Goal: Task Accomplishment & Management: Manage account settings

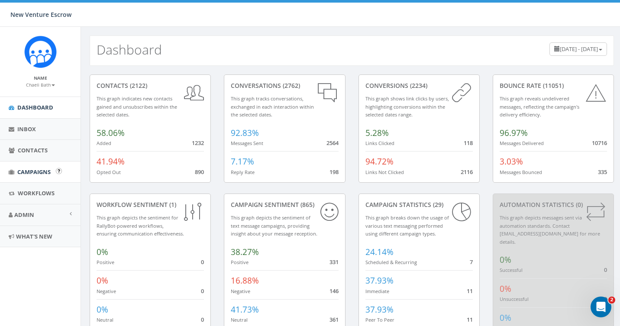
click at [26, 175] on link "Campaigns" at bounding box center [40, 172] width 81 height 21
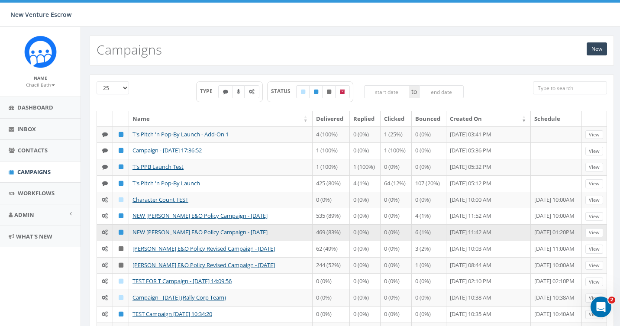
click at [145, 231] on link "NEW [PERSON_NAME] E&O Policy Campaign - [DATE]" at bounding box center [199, 232] width 135 height 8
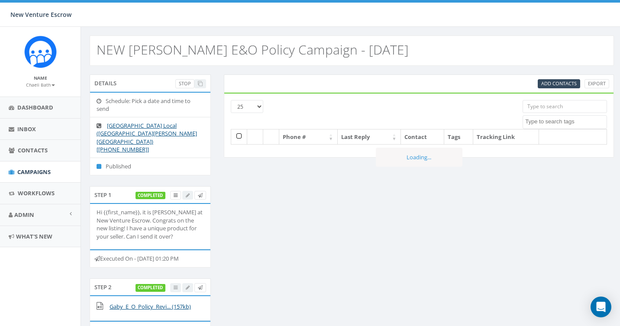
select select
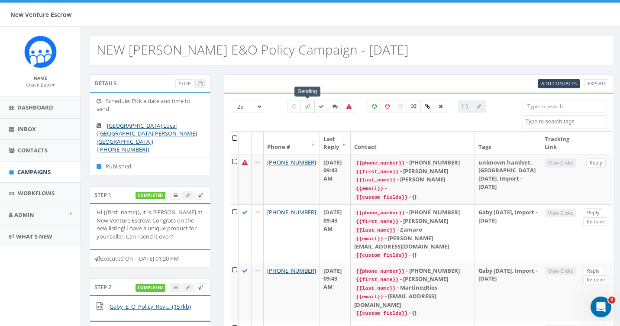
click at [309, 111] on label at bounding box center [307, 106] width 15 height 13
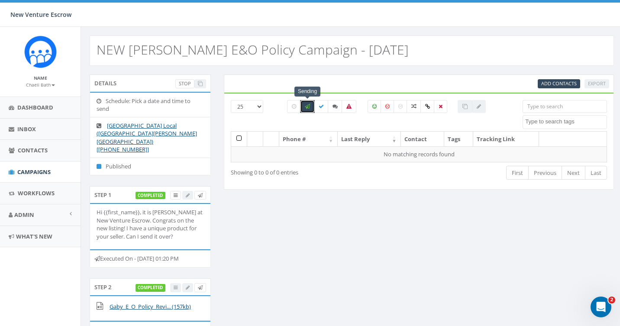
click at [309, 111] on label at bounding box center [307, 106] width 15 height 13
checkbox input "false"
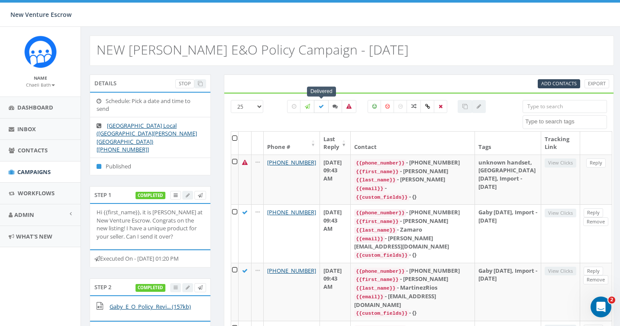
click at [323, 103] on label at bounding box center [321, 106] width 15 height 13
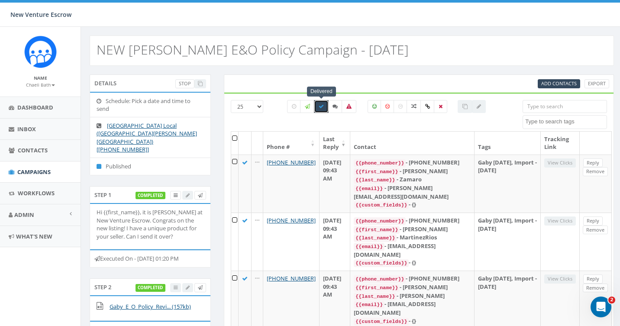
click at [322, 110] on label at bounding box center [321, 106] width 15 height 13
checkbox input "false"
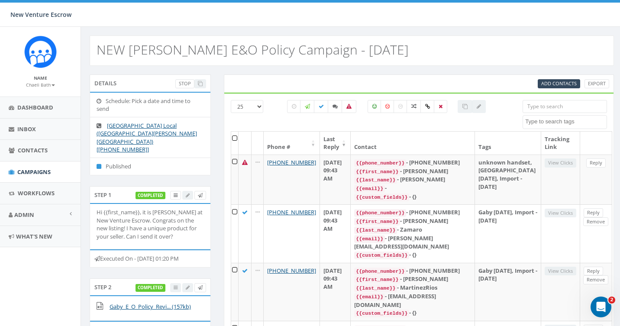
click at [388, 119] on div "All 0 contact(s) on current page All 221 contact(s) filtered" at bounding box center [386, 122] width 211 height 10
click at [552, 84] on span "Add Contacts" at bounding box center [559, 83] width 36 height 6
select select
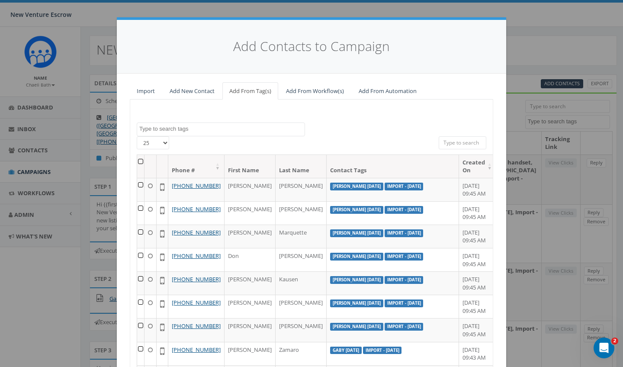
click at [143, 92] on link "Import" at bounding box center [146, 91] width 32 height 18
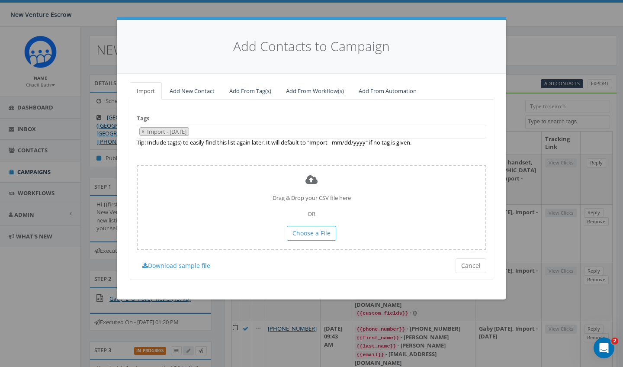
click at [216, 127] on span "× Import - 08/19/2025" at bounding box center [312, 132] width 350 height 14
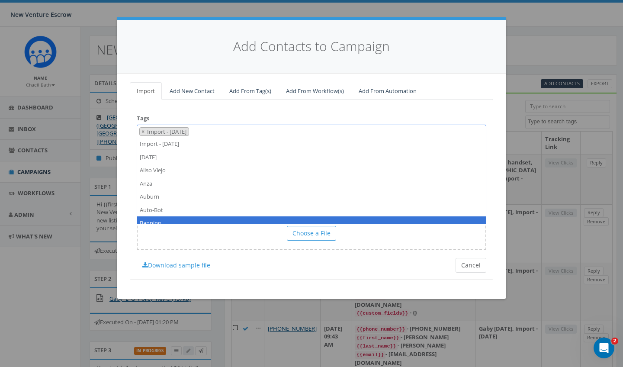
click at [476, 264] on button "Cancel" at bounding box center [471, 265] width 31 height 15
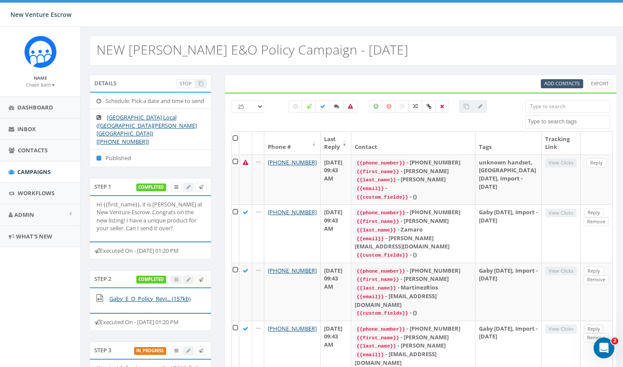
click at [545, 82] on span "Add Contacts" at bounding box center [563, 83] width 36 height 6
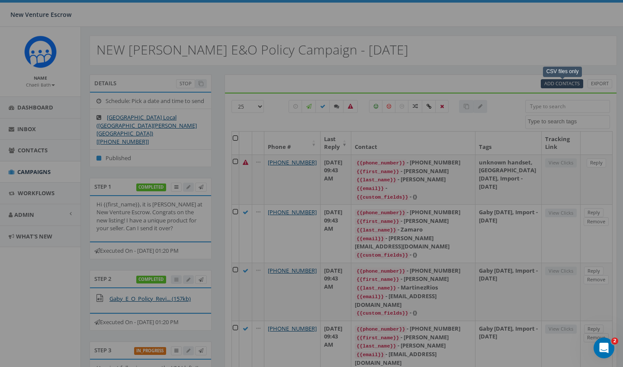
select select
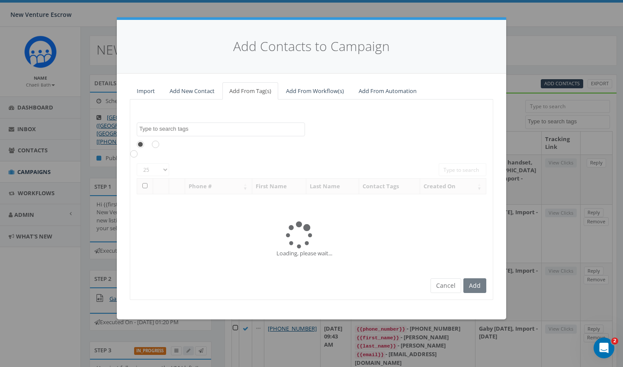
click at [153, 92] on link "Import" at bounding box center [146, 91] width 32 height 18
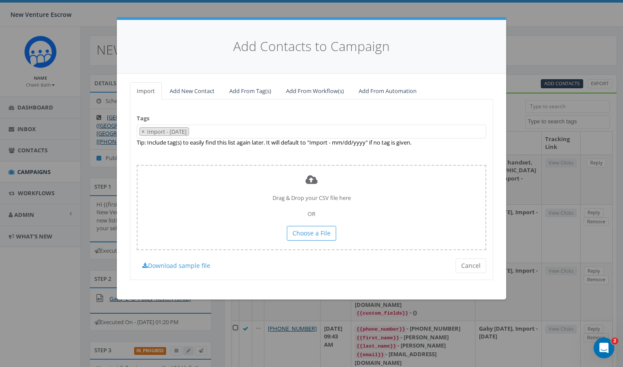
click at [211, 133] on span "× Import - 08/19/2025" at bounding box center [312, 132] width 350 height 14
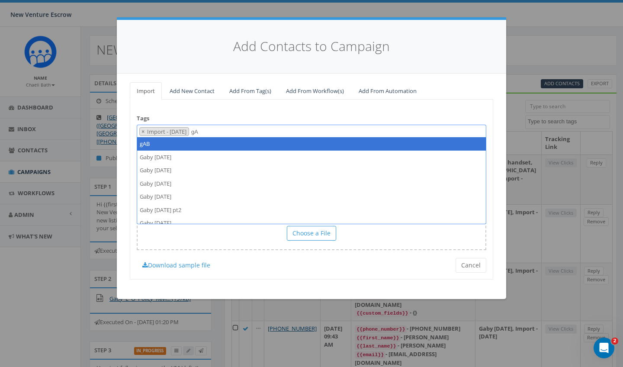
type textarea "g"
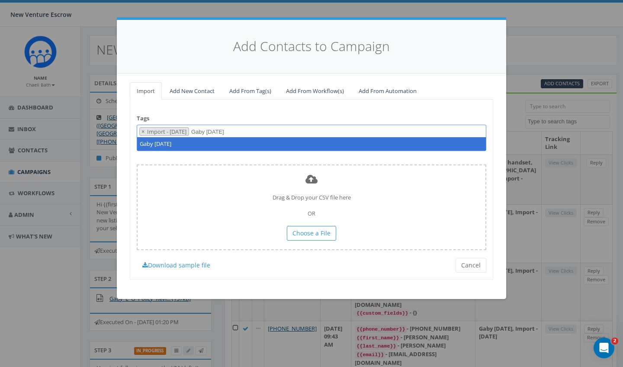
type textarea "Gaby August 19 2025"
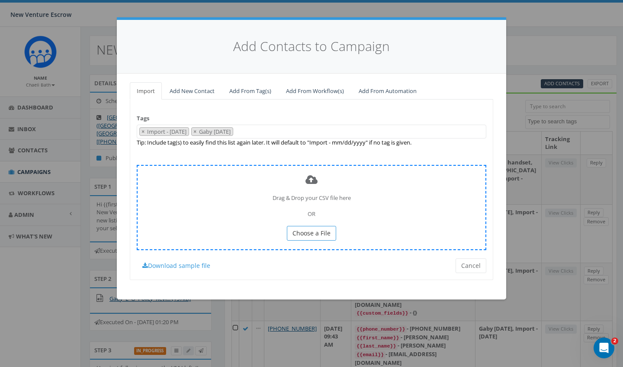
click at [326, 229] on span "Choose a File" at bounding box center [312, 233] width 38 height 8
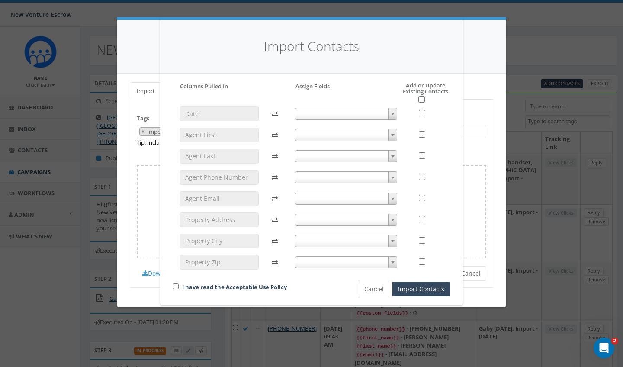
click at [336, 138] on span at bounding box center [346, 135] width 103 height 12
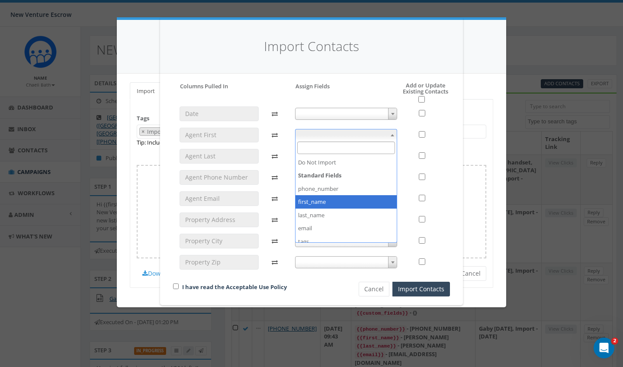
select select "first_name"
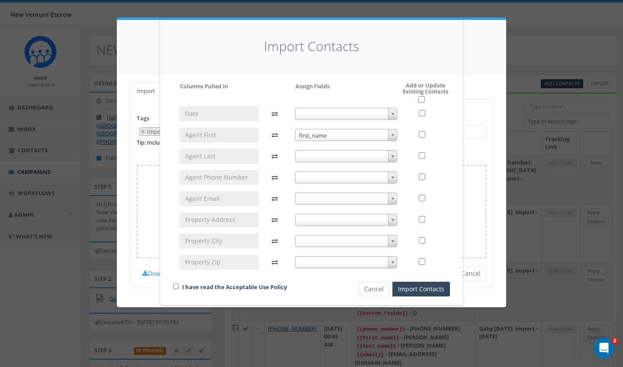
click at [317, 153] on span at bounding box center [346, 156] width 103 height 12
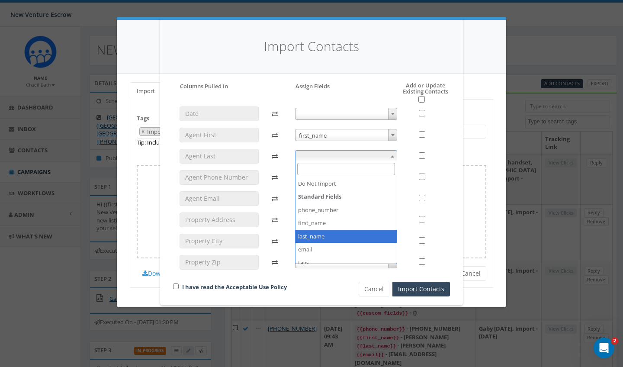
select select "last_name"
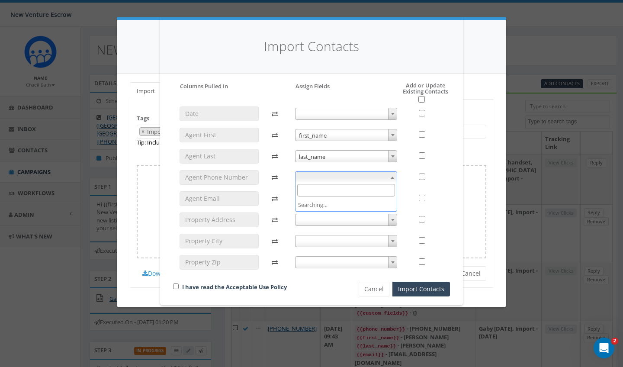
click at [324, 178] on span at bounding box center [346, 177] width 103 height 12
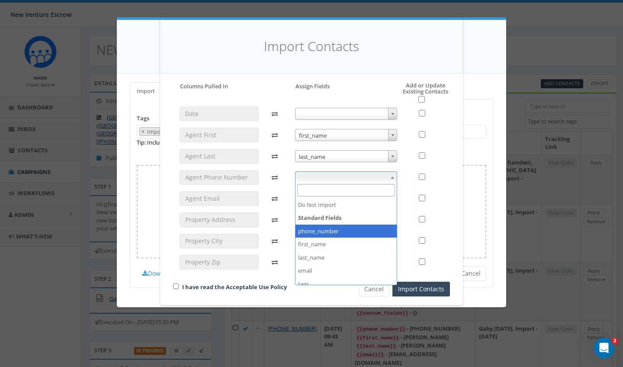
select select "phone_number"
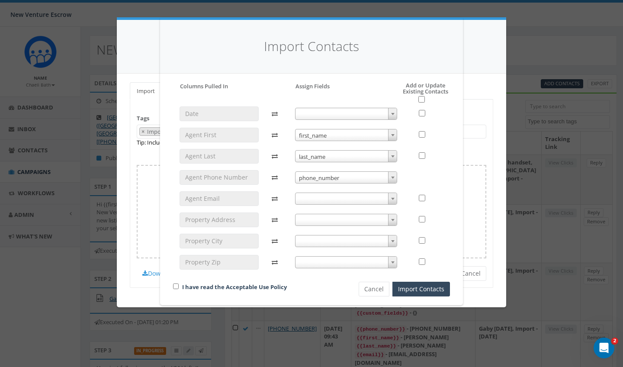
click at [326, 197] on span at bounding box center [346, 199] width 103 height 12
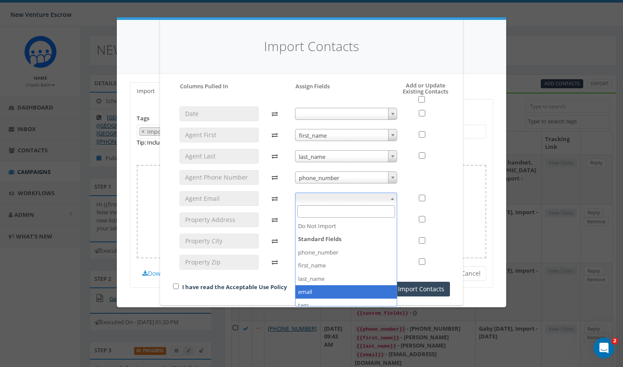
select select "email"
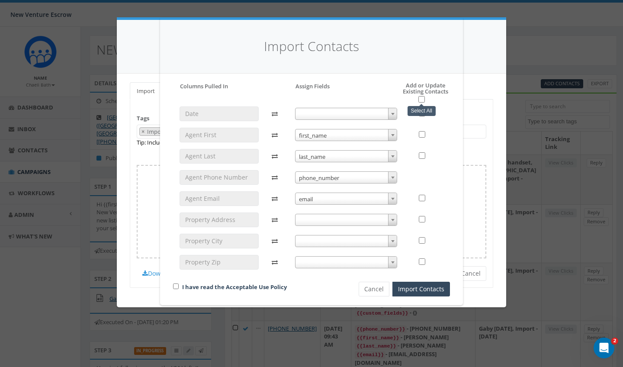
click at [419, 98] on input "checkbox" at bounding box center [422, 99] width 6 height 6
checkbox input "true"
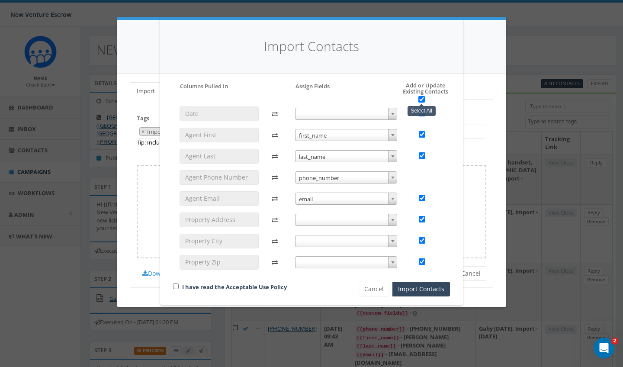
checkbox input "true"
click at [174, 284] on input "checkbox" at bounding box center [176, 287] width 6 height 6
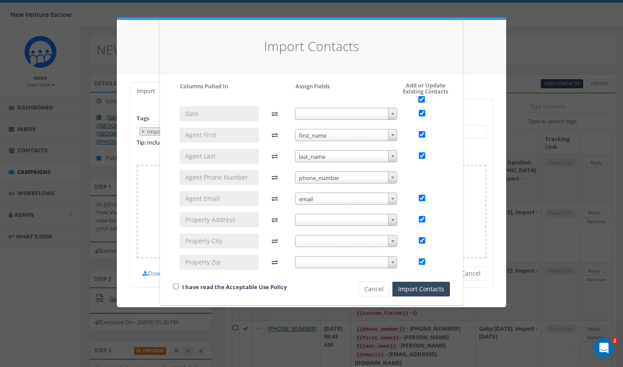
checkbox input "true"
click at [410, 290] on button "Import Contacts" at bounding box center [422, 289] width 58 height 15
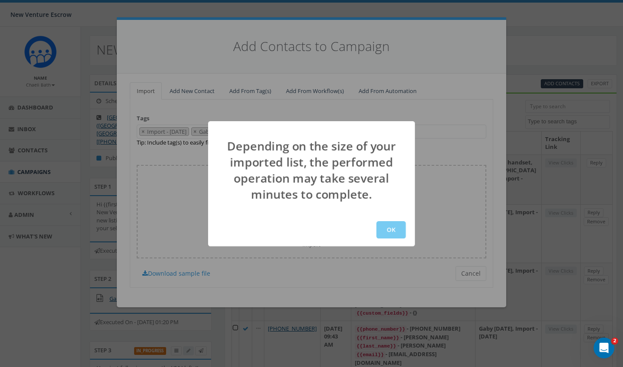
click at [387, 225] on button "OK" at bounding box center [391, 229] width 29 height 17
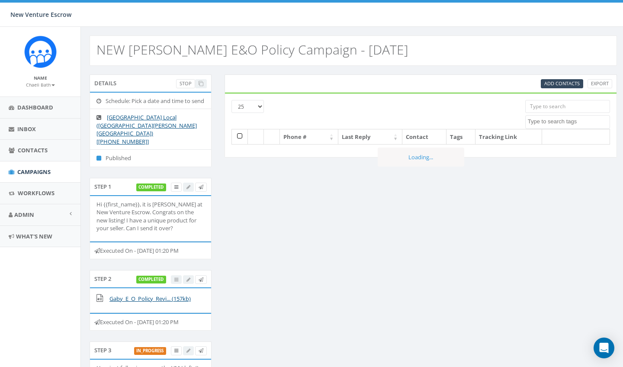
select select
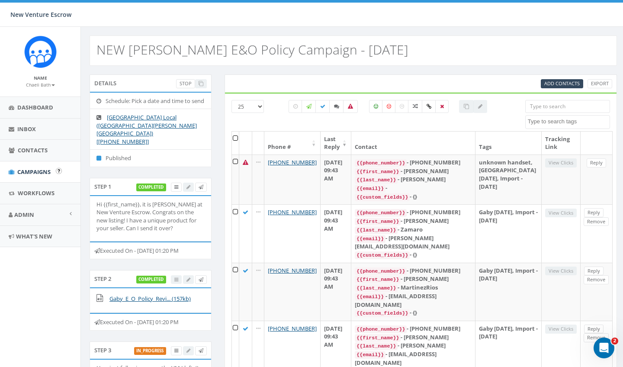
click at [45, 174] on span "Campaigns" at bounding box center [33, 172] width 33 height 8
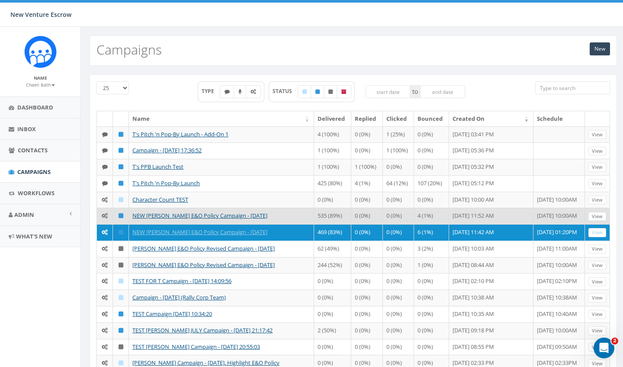
click at [167, 219] on td "NEW Nathan Wood E&O Policy Campaign - 07/28/2025" at bounding box center [221, 216] width 185 height 16
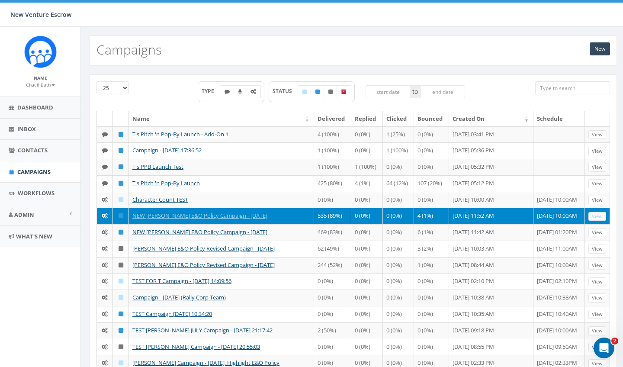
click at [167, 219] on td "NEW Nathan Wood E&O Policy Campaign - 07/28/2025" at bounding box center [221, 216] width 185 height 16
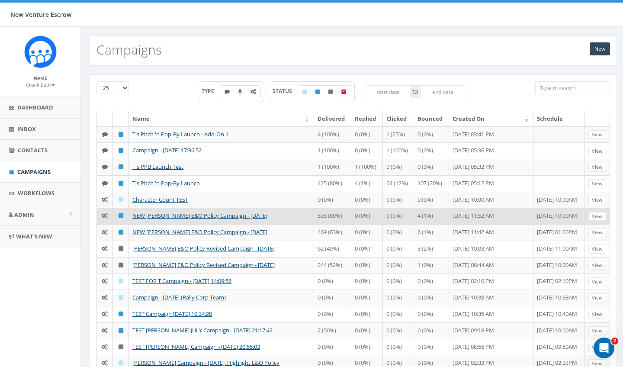
click at [167, 219] on td "NEW Nathan Wood E&O Policy Campaign - 07/28/2025" at bounding box center [221, 216] width 185 height 16
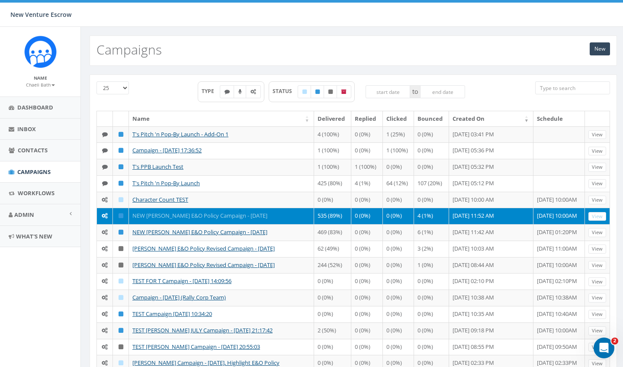
click at [167, 217] on link "NEW Nathan Wood E&O Policy Campaign - 07/28/2025" at bounding box center [199, 216] width 135 height 8
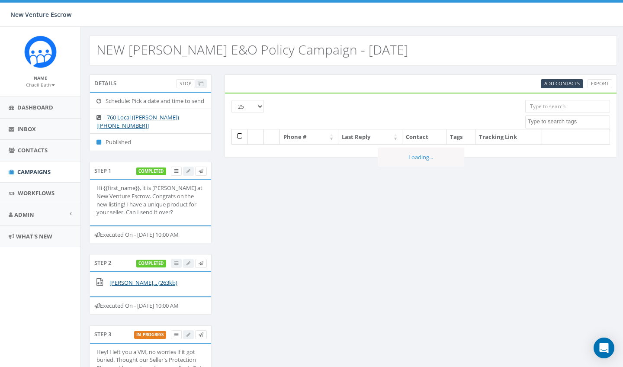
select select
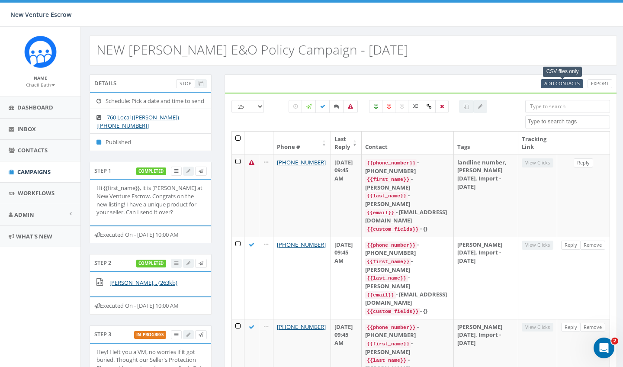
click at [556, 85] on span "Add Contacts" at bounding box center [563, 83] width 36 height 6
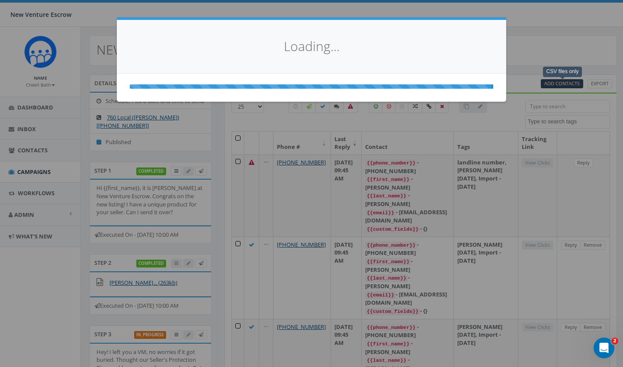
select select
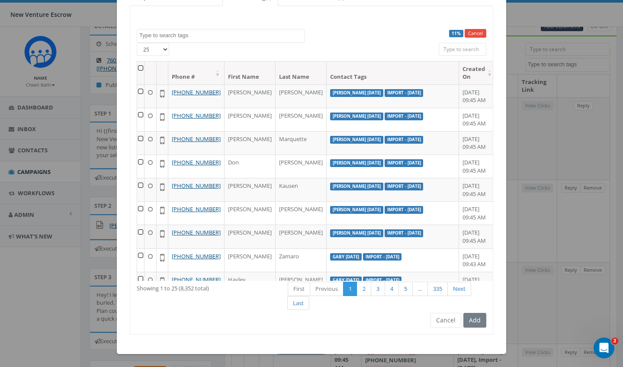
scroll to position [58, 0]
click at [188, 32] on textarea "Search" at bounding box center [221, 36] width 165 height 8
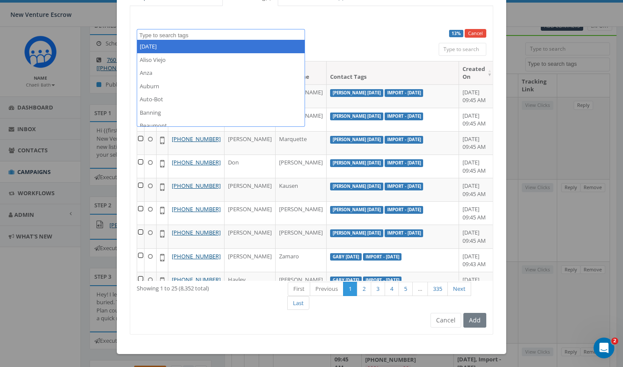
type textarea "N"
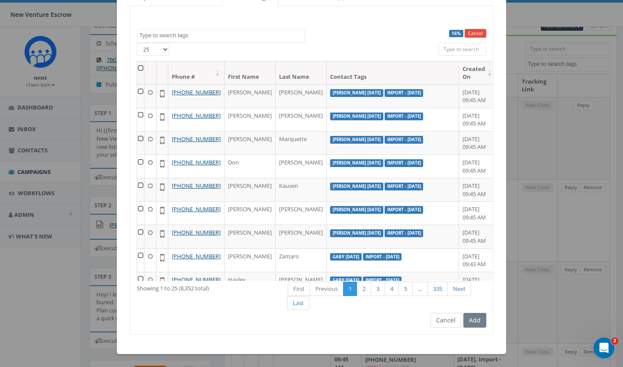
click at [450, 321] on button "Cancel" at bounding box center [446, 320] width 31 height 15
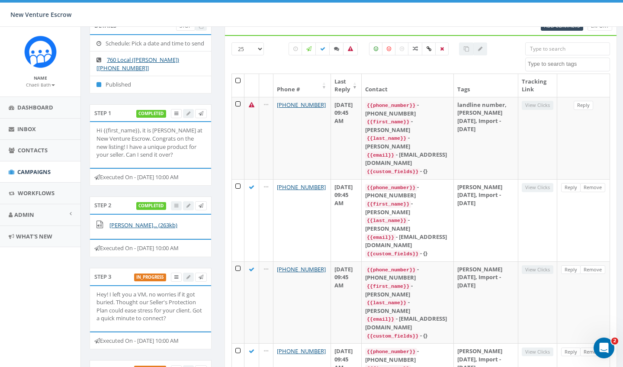
click at [26, 168] on span "Campaigns" at bounding box center [33, 172] width 33 height 8
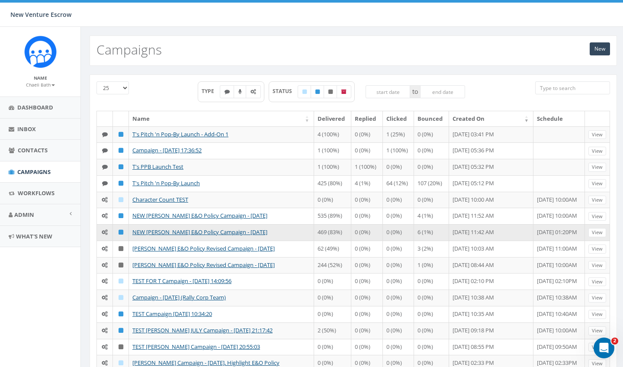
click at [211, 237] on td "NEW [PERSON_NAME] E&O Policy Campaign - [DATE]" at bounding box center [221, 232] width 185 height 16
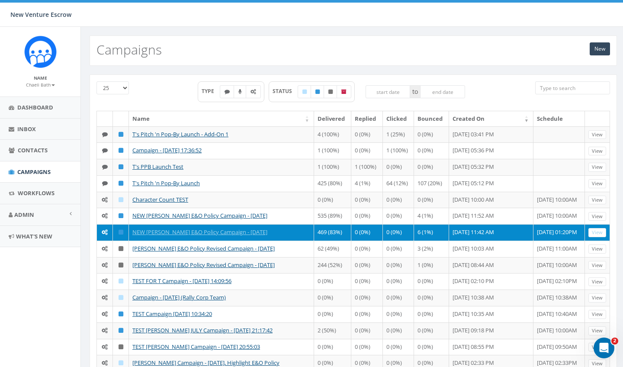
click at [211, 237] on td "NEW [PERSON_NAME] E&O Policy Campaign - [DATE]" at bounding box center [221, 232] width 185 height 16
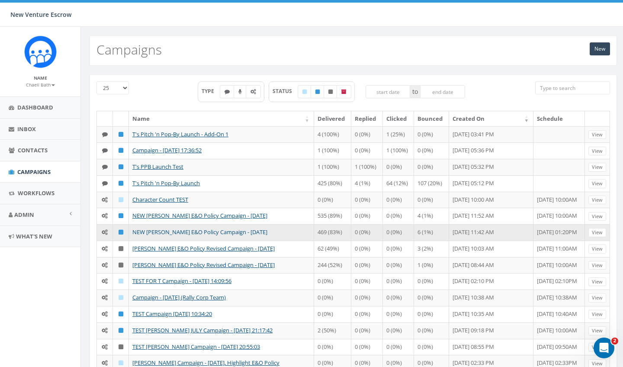
click at [210, 235] on link "NEW [PERSON_NAME] E&O Policy Campaign - [DATE]" at bounding box center [199, 232] width 135 height 8
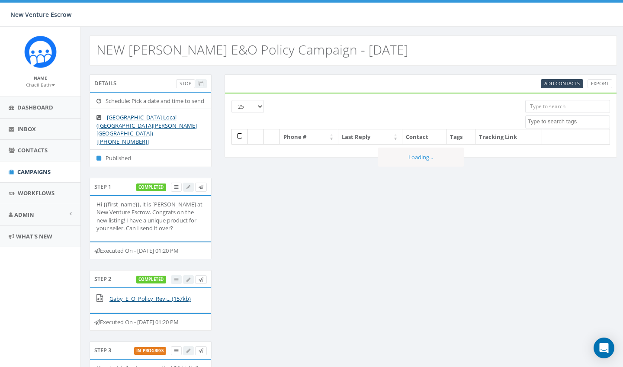
select select
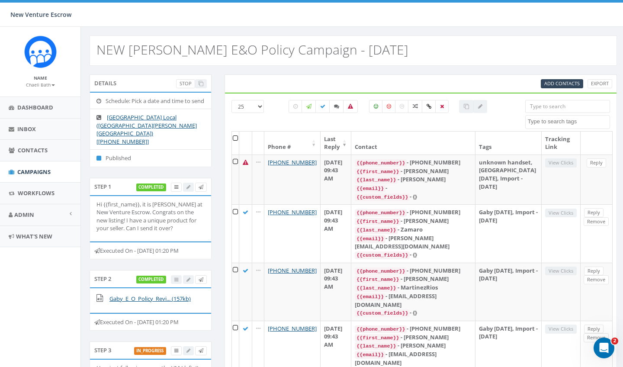
click at [41, 84] on small "Chaeli Bath" at bounding box center [40, 85] width 29 height 6
click at [35, 106] on link "Sign Out" at bounding box center [43, 108] width 68 height 11
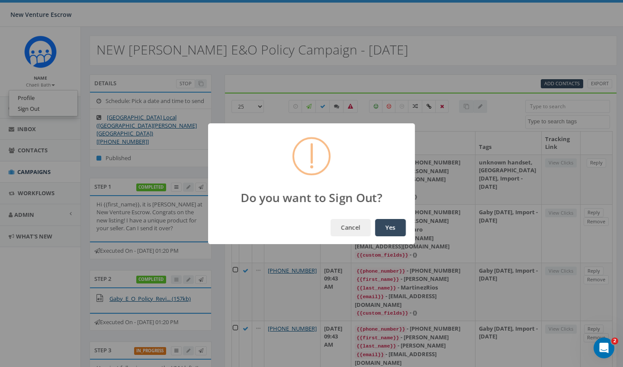
click at [391, 227] on button "Yes" at bounding box center [390, 227] width 31 height 17
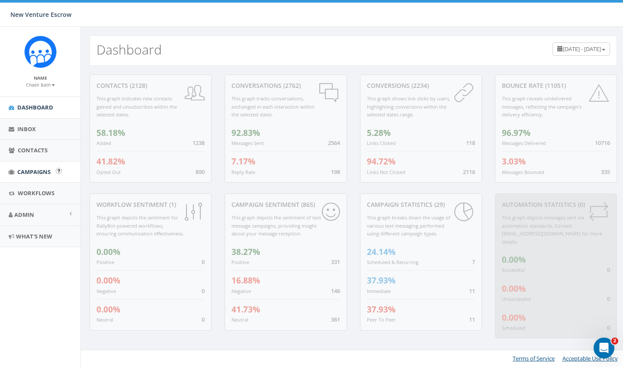
click at [38, 171] on span "Campaigns" at bounding box center [33, 172] width 33 height 8
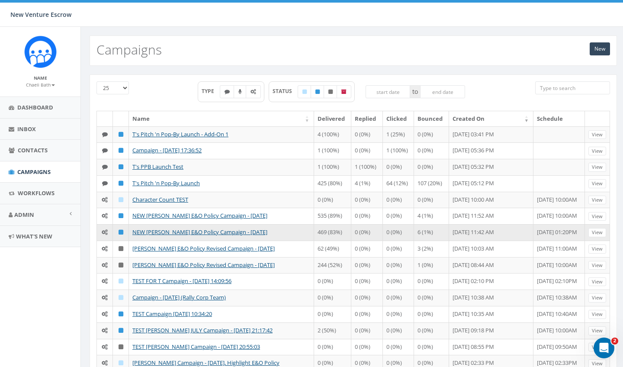
click at [193, 227] on td "NEW [PERSON_NAME] E&O Policy Campaign - [DATE]" at bounding box center [221, 232] width 185 height 16
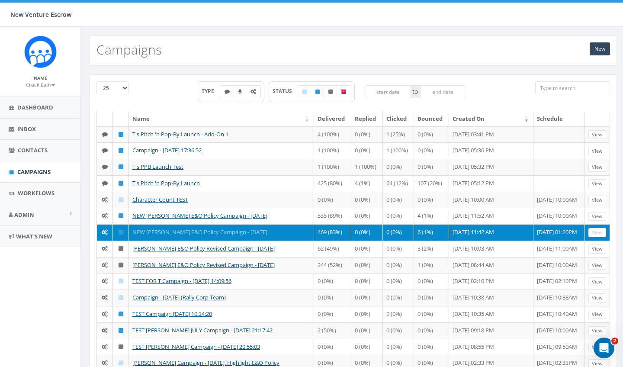
click at [192, 230] on link "NEW [PERSON_NAME] E&O Policy Campaign - [DATE]" at bounding box center [199, 232] width 135 height 8
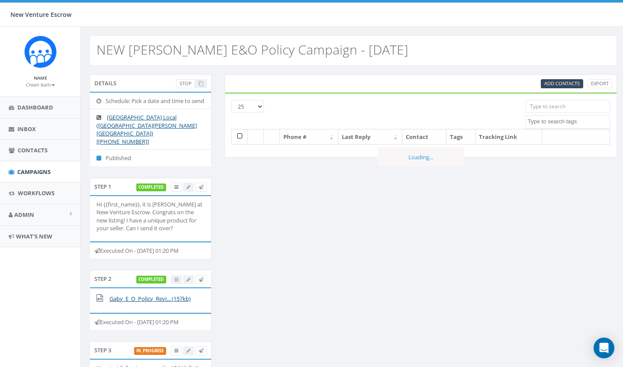
select select
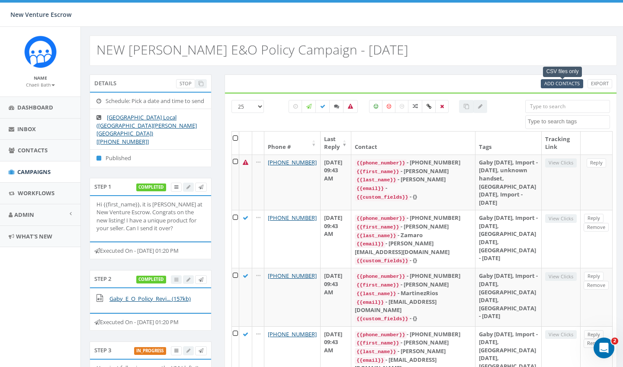
click at [546, 83] on span "Add Contacts" at bounding box center [563, 83] width 36 height 6
select select
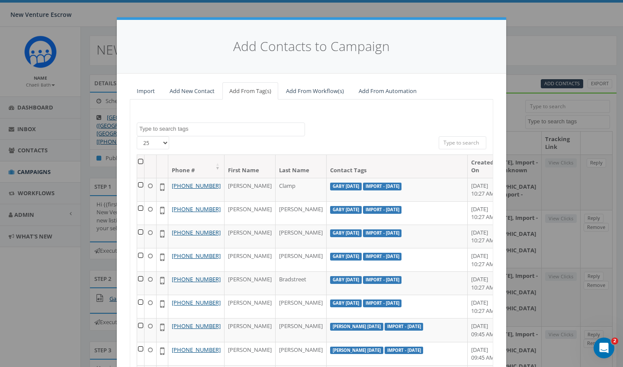
click at [194, 129] on textarea "Search" at bounding box center [221, 129] width 165 height 8
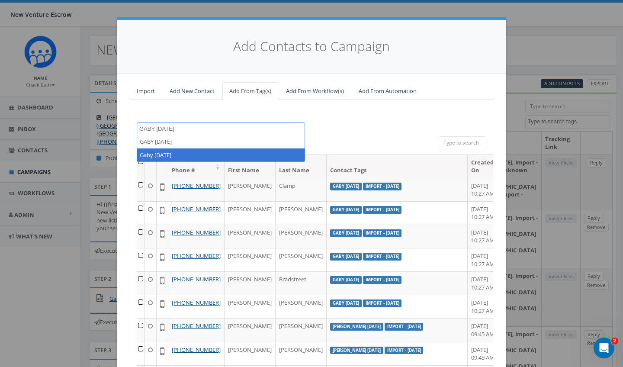
type textarea "GABY August 19"
select select "Gaby August 19 2025"
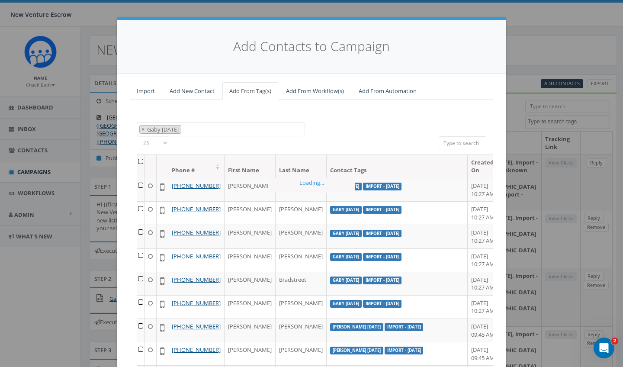
scroll to position [273, 0]
click at [140, 167] on th at bounding box center [140, 166] width 7 height 23
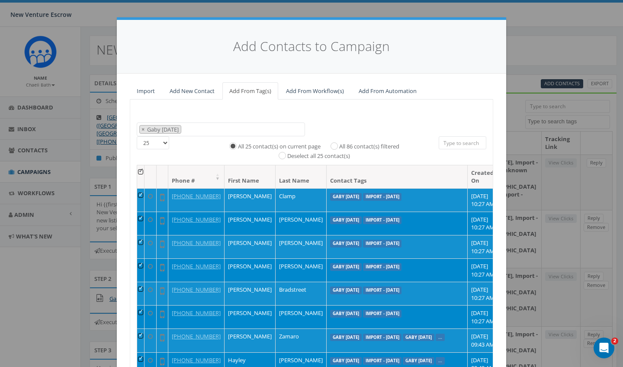
click at [331, 141] on div "All 86 contact(s) filtered" at bounding box center [362, 146] width 74 height 10
click at [340, 145] on label "All 86 contact(s) filtered" at bounding box center [369, 146] width 60 height 9
click at [339, 145] on input "All 86 contact(s) filtered" at bounding box center [337, 145] width 6 height 6
radio input "true"
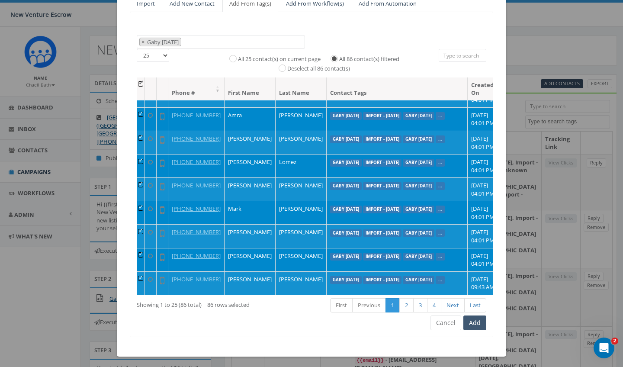
scroll to position [87, 0]
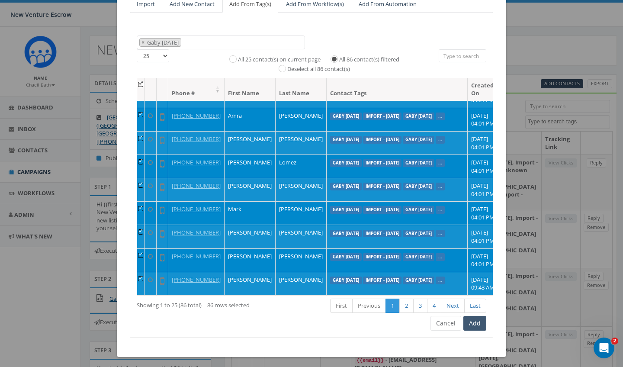
click at [475, 325] on button "Add" at bounding box center [475, 323] width 23 height 15
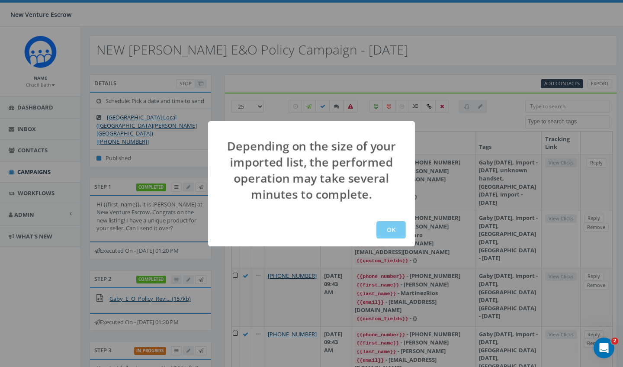
click at [395, 229] on button "OK" at bounding box center [391, 229] width 29 height 17
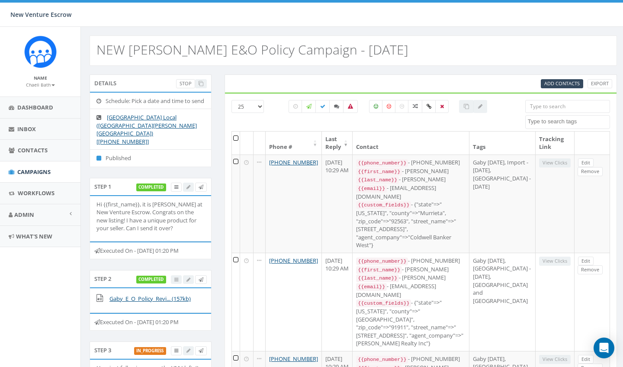
select select
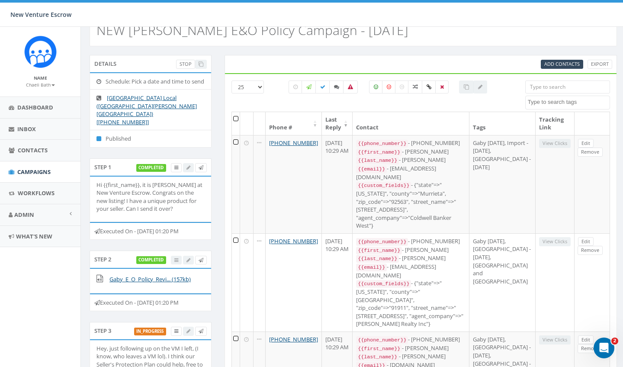
scroll to position [13, 0]
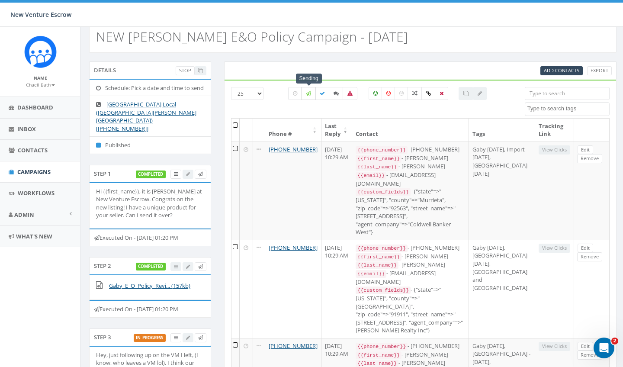
click at [307, 94] on icon at bounding box center [308, 93] width 5 height 5
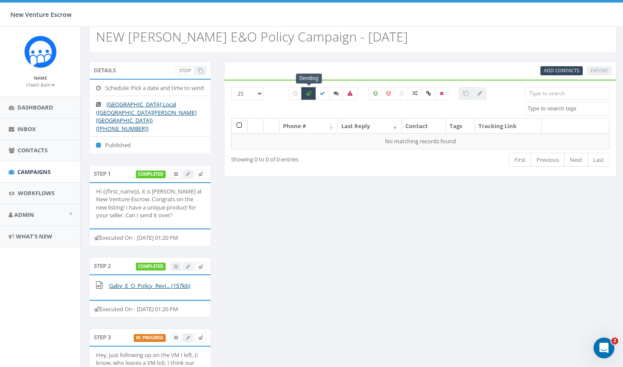
click at [307, 95] on icon at bounding box center [308, 93] width 5 height 5
checkbox input "false"
click at [322, 93] on icon at bounding box center [322, 93] width 5 height 5
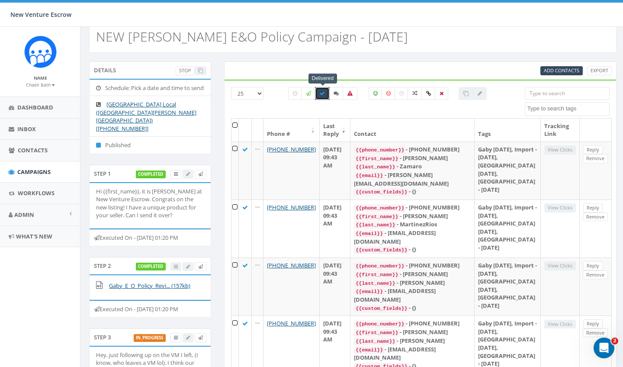
click at [322, 93] on icon at bounding box center [322, 93] width 5 height 5
checkbox input "false"
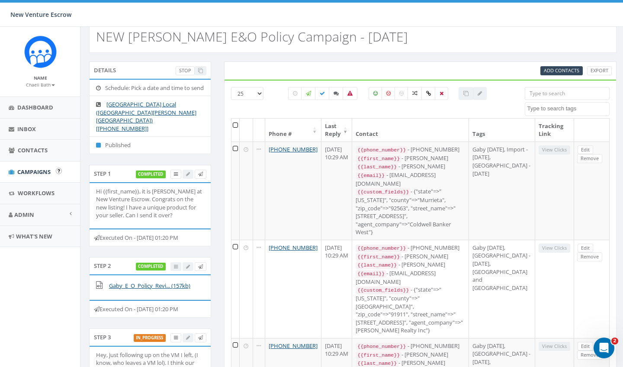
click at [32, 168] on span "Campaigns" at bounding box center [33, 172] width 33 height 8
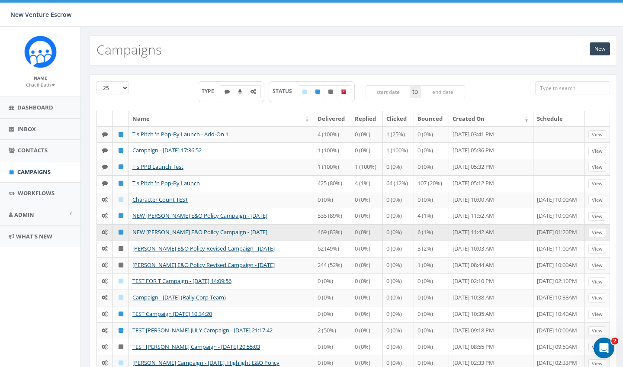
drag, startPoint x: 161, startPoint y: 249, endPoint x: 164, endPoint y: 232, distance: 16.7
click at [164, 232] on tbody "T's Pitch 'n Pop-By Launch - Add-On 1 4 (100%) 0 (0%) 1 (25%) 0 (0%) [DATE] 03:…" at bounding box center [354, 322] width 514 height 392
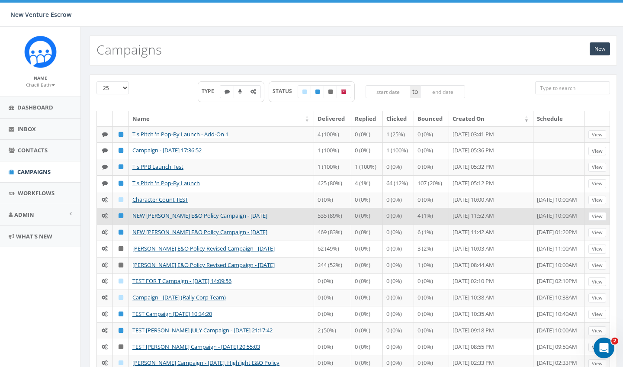
click at [168, 212] on link "NEW [PERSON_NAME] E&O Policy Campaign - [DATE]" at bounding box center [199, 216] width 135 height 8
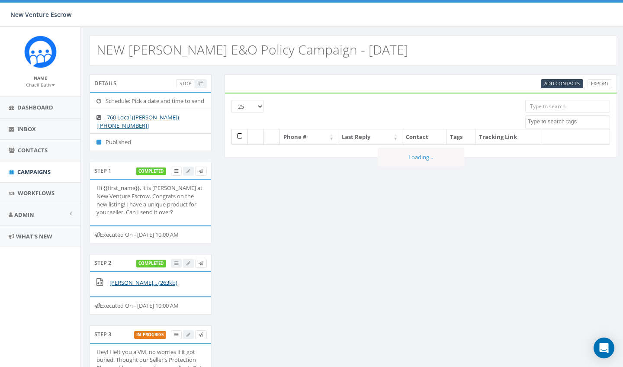
select select
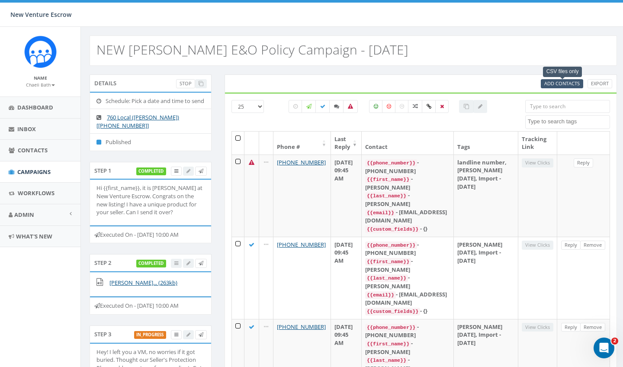
click at [549, 81] on span "Add Contacts" at bounding box center [563, 83] width 36 height 6
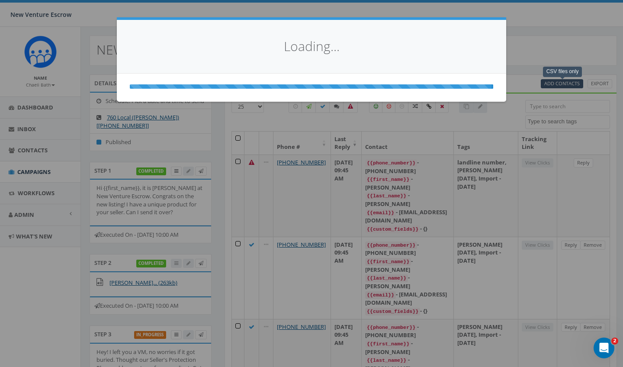
select select
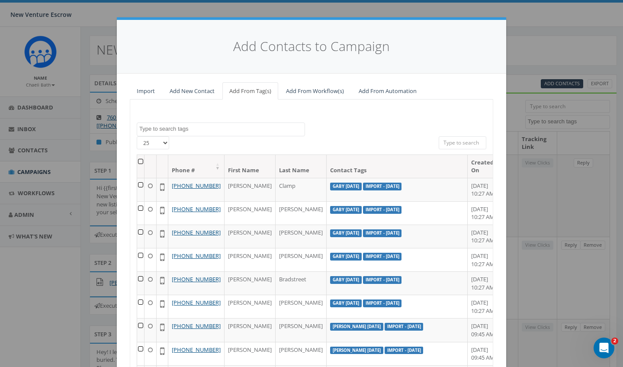
click at [148, 88] on link "Import" at bounding box center [146, 91] width 32 height 18
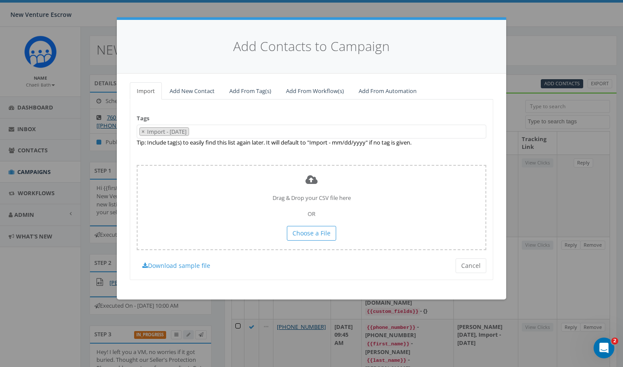
click at [216, 132] on span "× Import - [DATE]" at bounding box center [312, 132] width 350 height 14
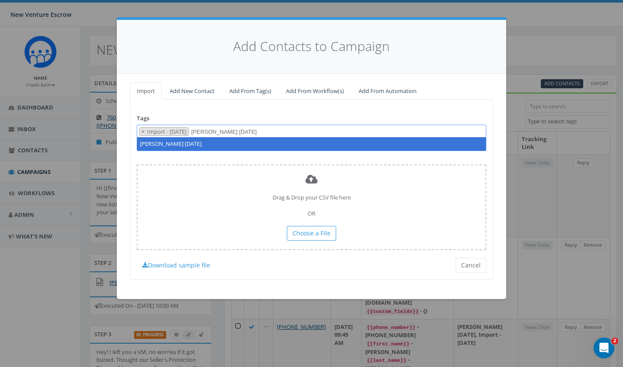
type textarea "[PERSON_NAME] [DATE]"
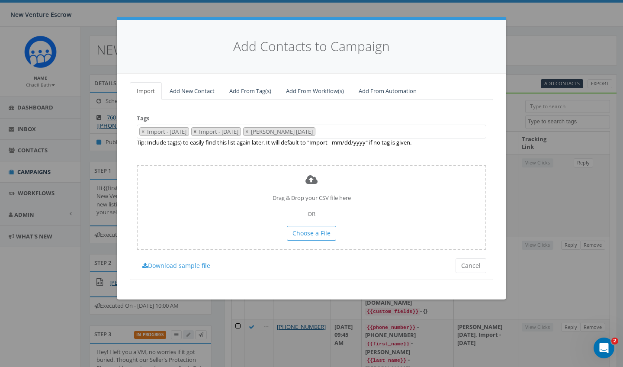
click at [197, 131] on span "×" at bounding box center [195, 132] width 3 height 8
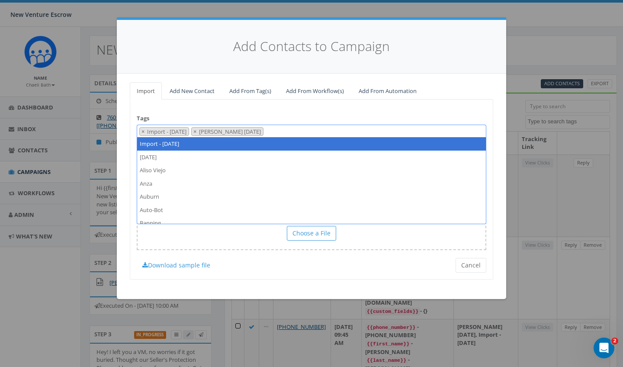
click at [234, 111] on div "Tags Import - [DATE] [DATE] [GEOGRAPHIC_DATA] Anza Auburn Auto-Bot Banning [PER…" at bounding box center [312, 190] width 364 height 180
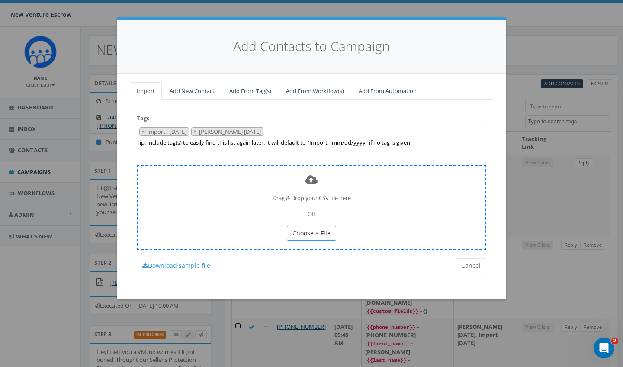
click at [304, 226] on button "Choose a File" at bounding box center [311, 233] width 49 height 15
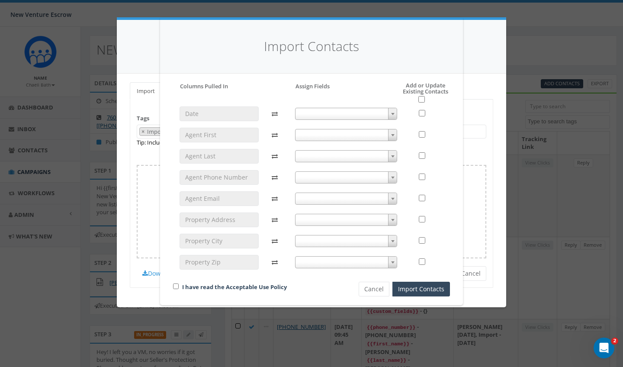
click at [332, 134] on span at bounding box center [346, 135] width 103 height 12
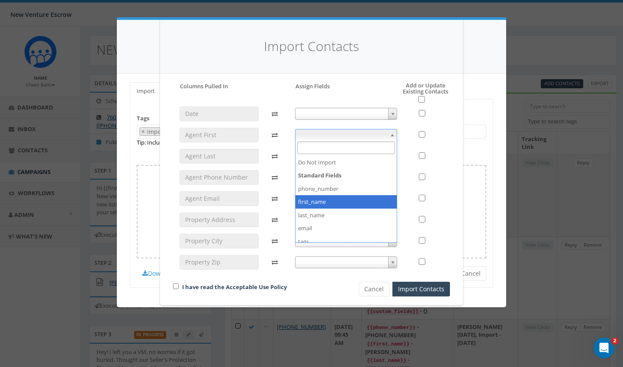
select select "first_name"
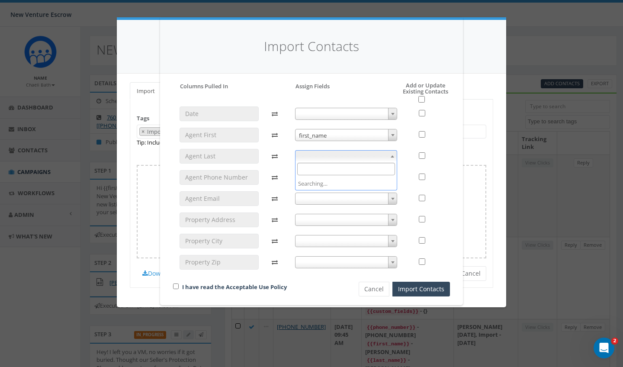
click at [320, 157] on span at bounding box center [346, 156] width 103 height 12
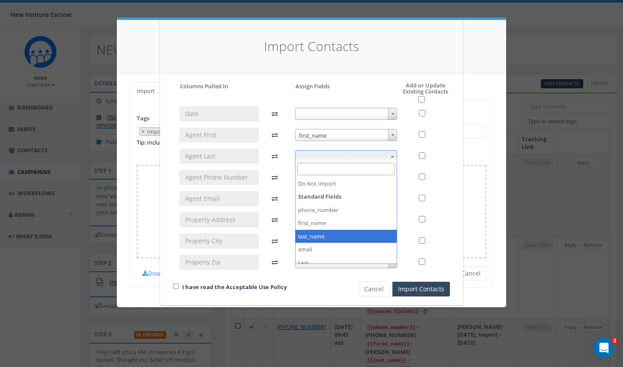
select select "last_name"
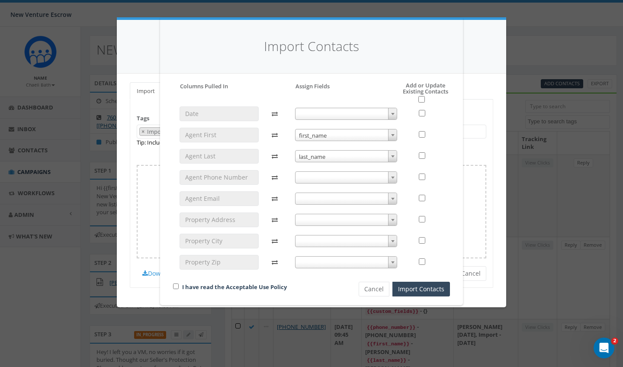
click at [320, 177] on span at bounding box center [346, 177] width 103 height 12
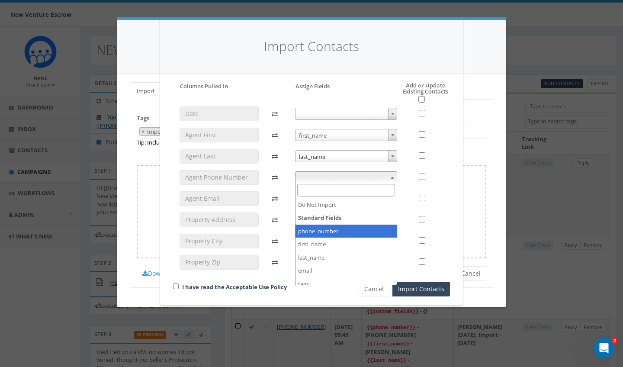
select select "phone_number"
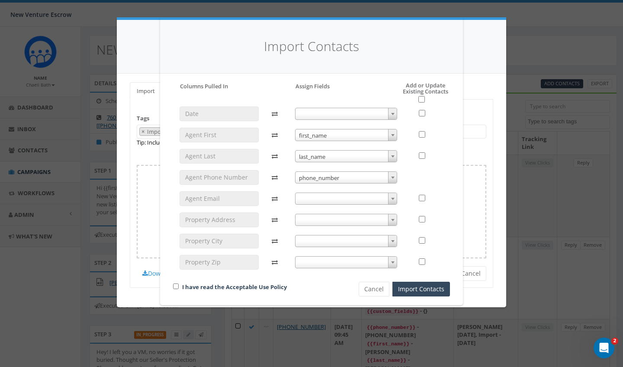
click at [321, 199] on span at bounding box center [346, 199] width 103 height 12
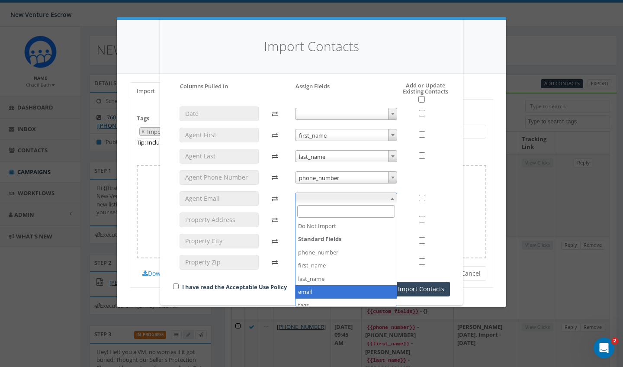
select select "email"
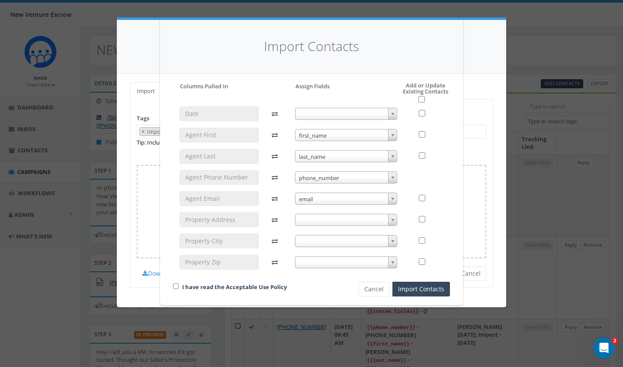
click at [425, 97] on h5 "Add or Update Existing Contacts" at bounding box center [417, 92] width 67 height 21
click at [425, 98] on input "checkbox" at bounding box center [422, 99] width 6 height 6
checkbox input "true"
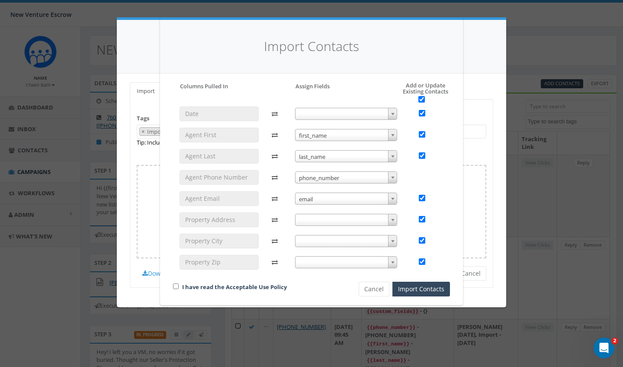
checkbox input "true"
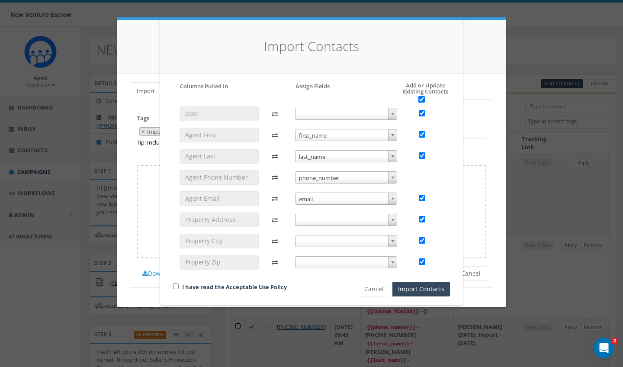
checkbox input "true"
click at [177, 287] on div "I have read the Acceptable Use Policy" at bounding box center [251, 288] width 169 height 12
click at [177, 287] on input "checkbox" at bounding box center [176, 287] width 6 height 6
checkbox input "true"
click at [436, 287] on button "Import Contacts" at bounding box center [422, 289] width 58 height 15
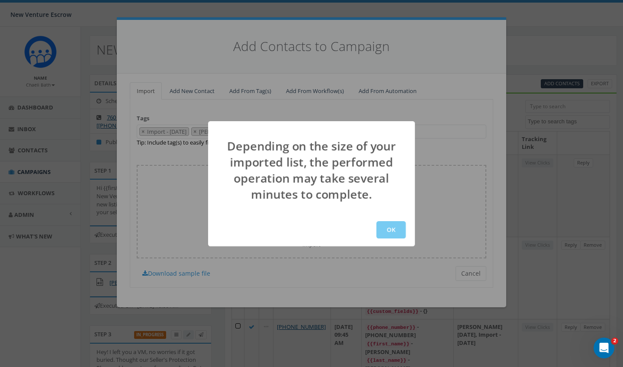
click at [388, 228] on button "OK" at bounding box center [391, 229] width 29 height 17
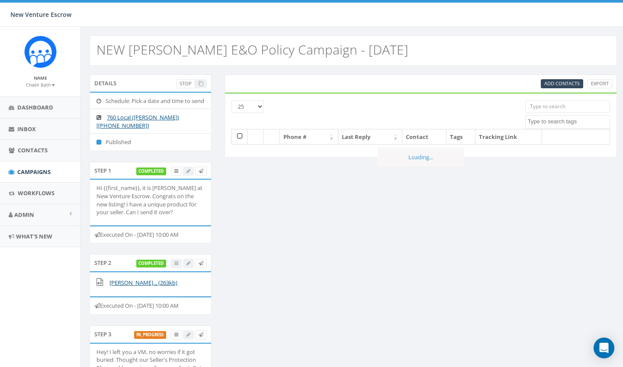
select select
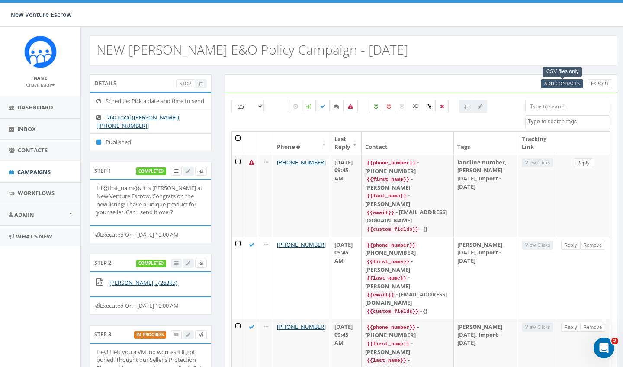
click at [563, 86] on span "Add Contacts" at bounding box center [563, 83] width 36 height 6
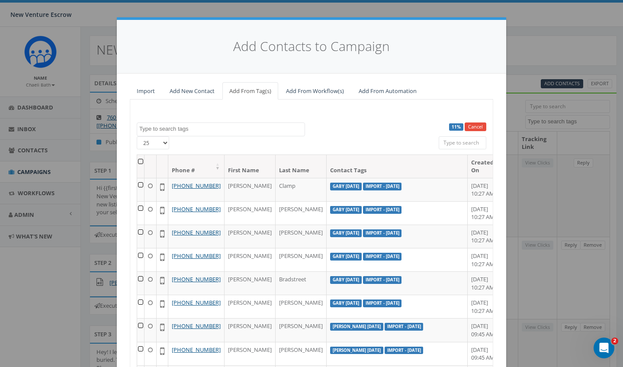
click at [201, 128] on textarea "Search" at bounding box center [221, 129] width 165 height 8
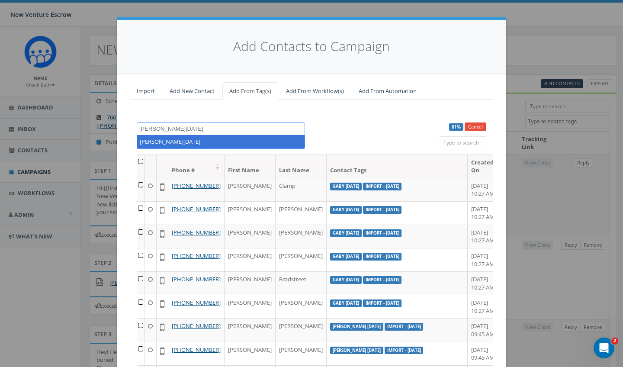
type textarea "Nathan august 19 2025"
select select "Nathan august 19 2025"
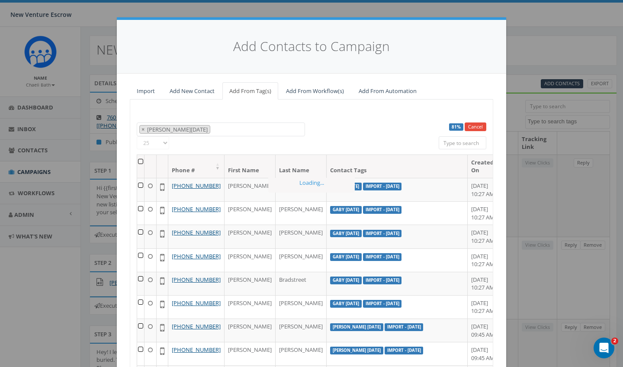
scroll to position [2611, 0]
click at [143, 129] on span "×" at bounding box center [143, 130] width 3 height 8
select select
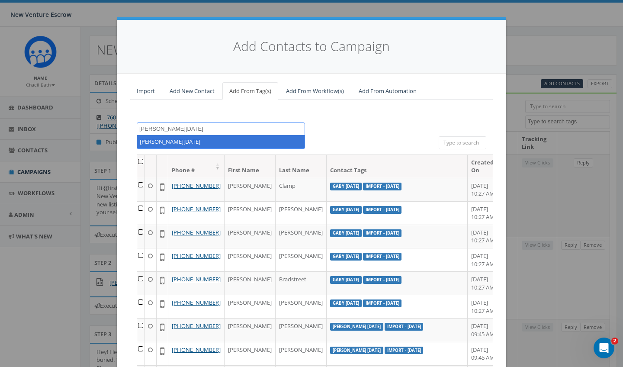
type textarea "Nathan august 19 2025"
select select "Nathan august 19 2025"
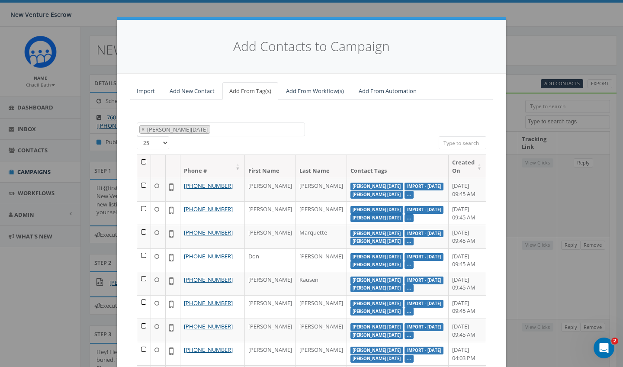
click at [140, 162] on th at bounding box center [144, 166] width 14 height 23
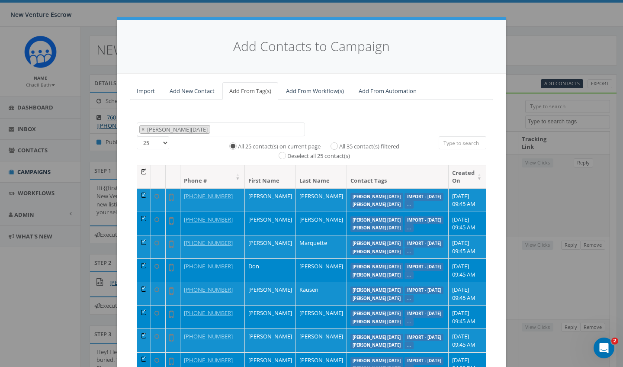
click at [339, 142] on label "All 35 contact(s) filtered" at bounding box center [369, 146] width 60 height 9
click at [334, 142] on input "All 35 contact(s) filtered" at bounding box center [337, 145] width 6 height 6
radio input "true"
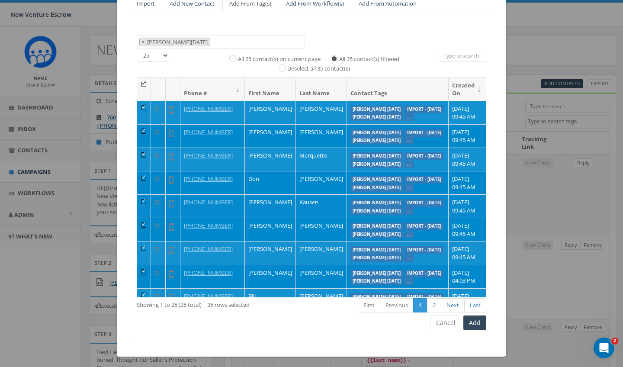
scroll to position [87, 0]
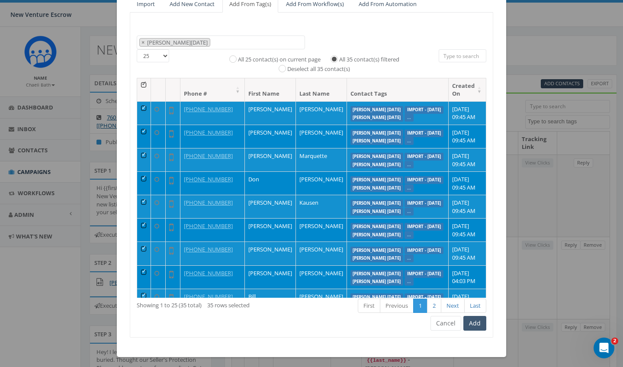
click at [481, 317] on button "Add" at bounding box center [475, 323] width 23 height 15
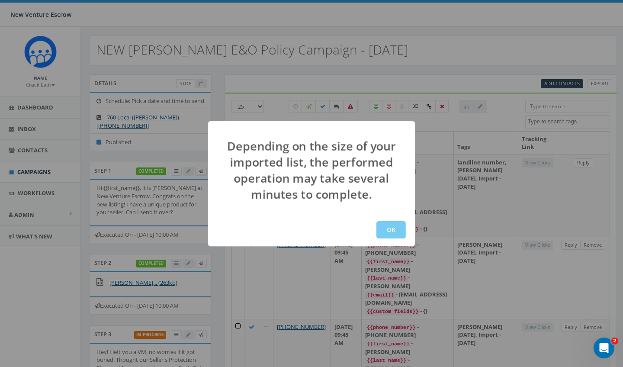
click at [396, 228] on button "OK" at bounding box center [391, 229] width 29 height 17
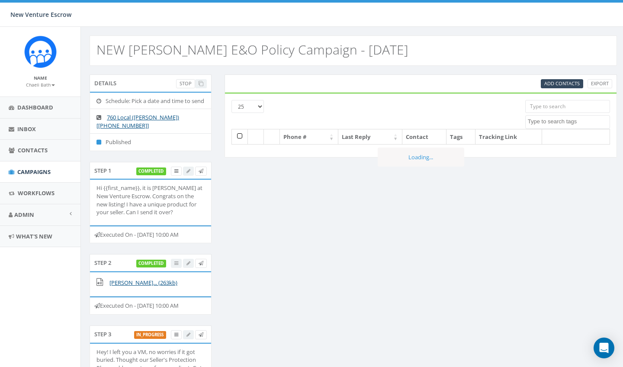
select select
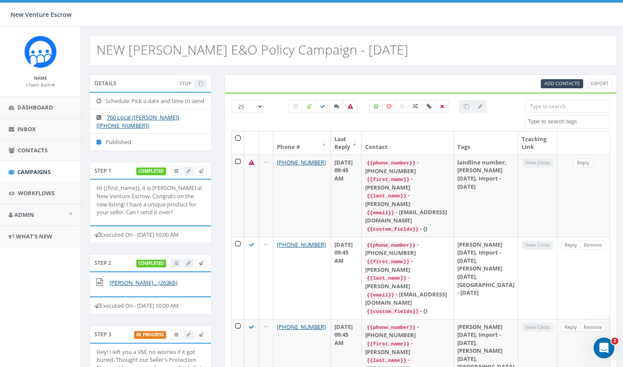
click at [44, 83] on small "Chaeli Bath" at bounding box center [40, 85] width 29 height 6
click at [35, 104] on link "Sign Out" at bounding box center [43, 108] width 68 height 11
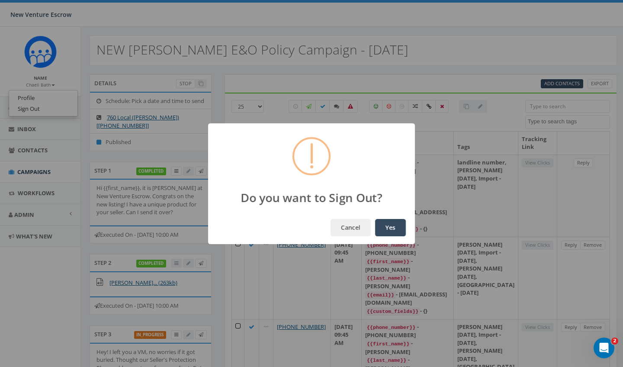
click at [390, 219] on button "Yes" at bounding box center [390, 227] width 31 height 17
